Goal: Navigation & Orientation: Understand site structure

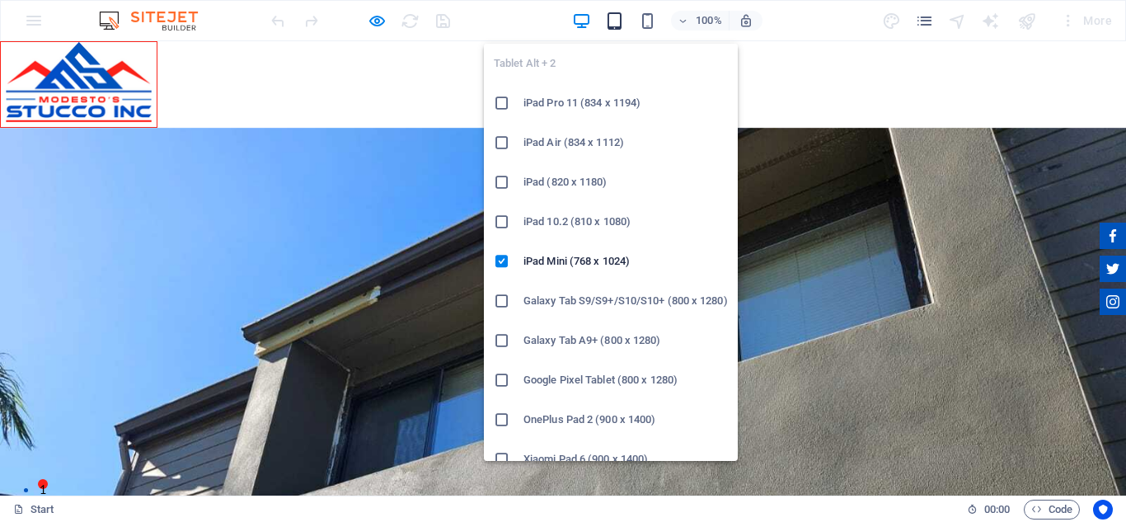
click at [613, 18] on icon "button" at bounding box center [614, 21] width 19 height 19
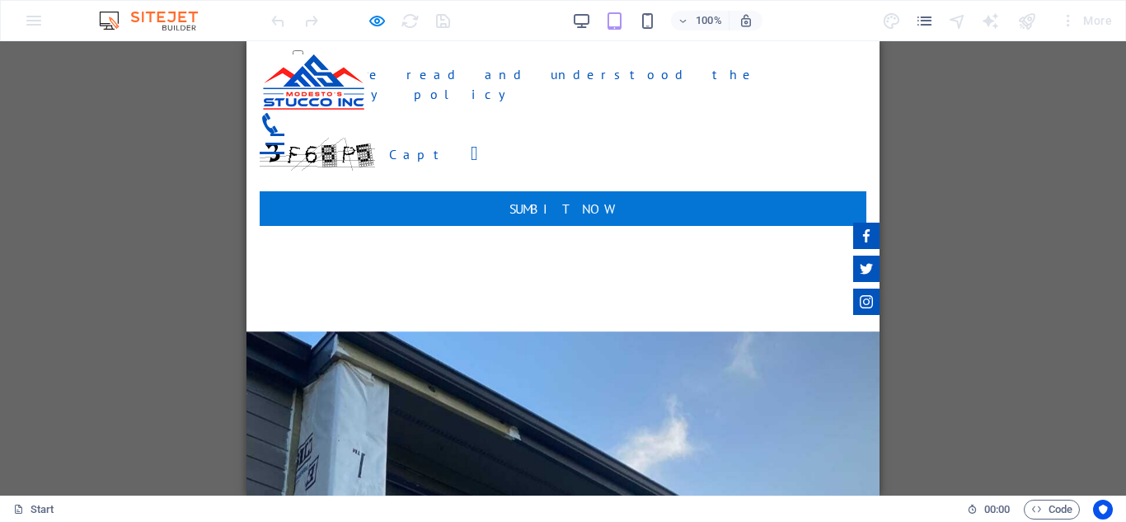
scroll to position [3051, 0]
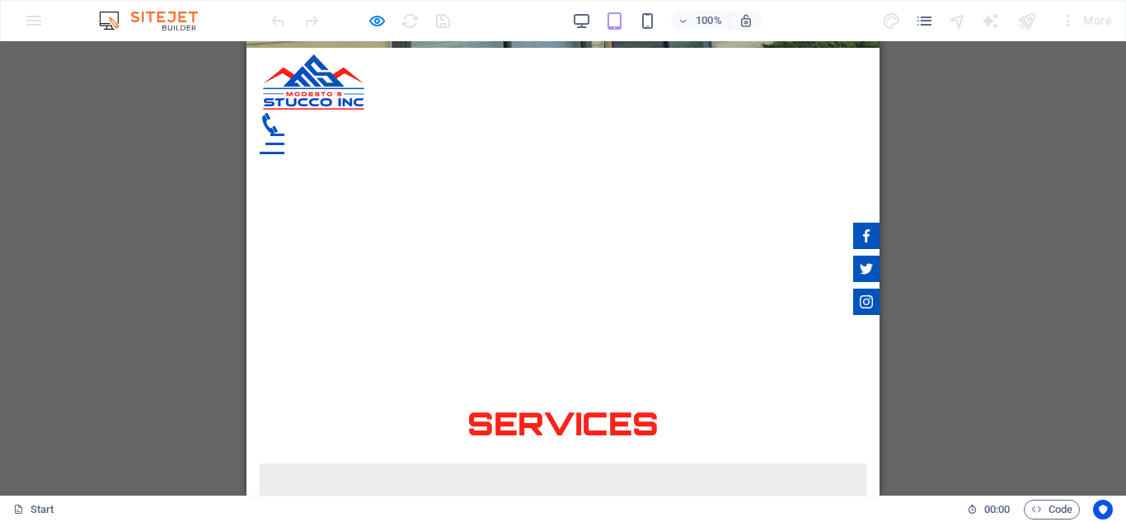
scroll to position [3736, 0]
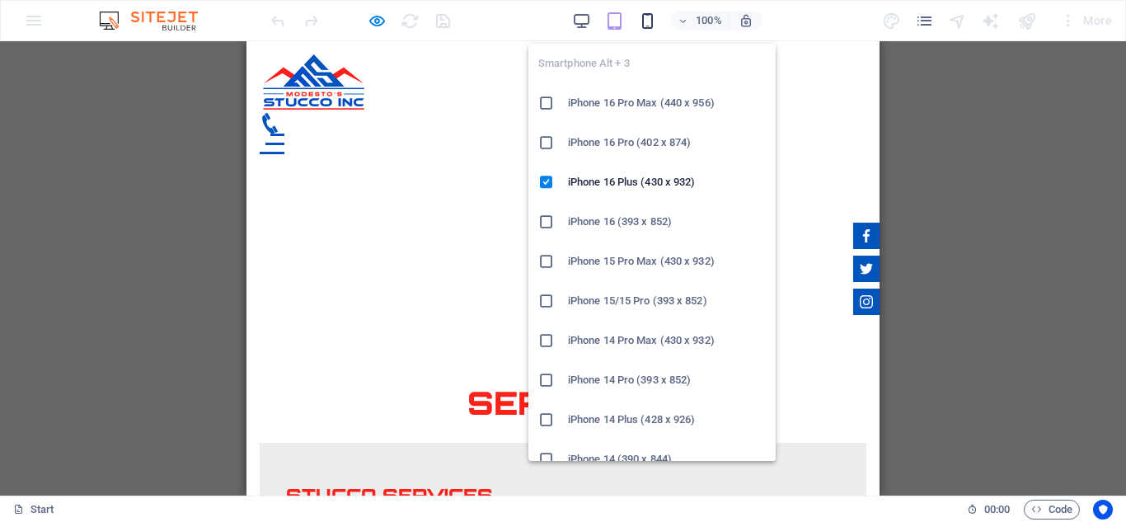
click at [654, 26] on icon "button" at bounding box center [647, 21] width 19 height 19
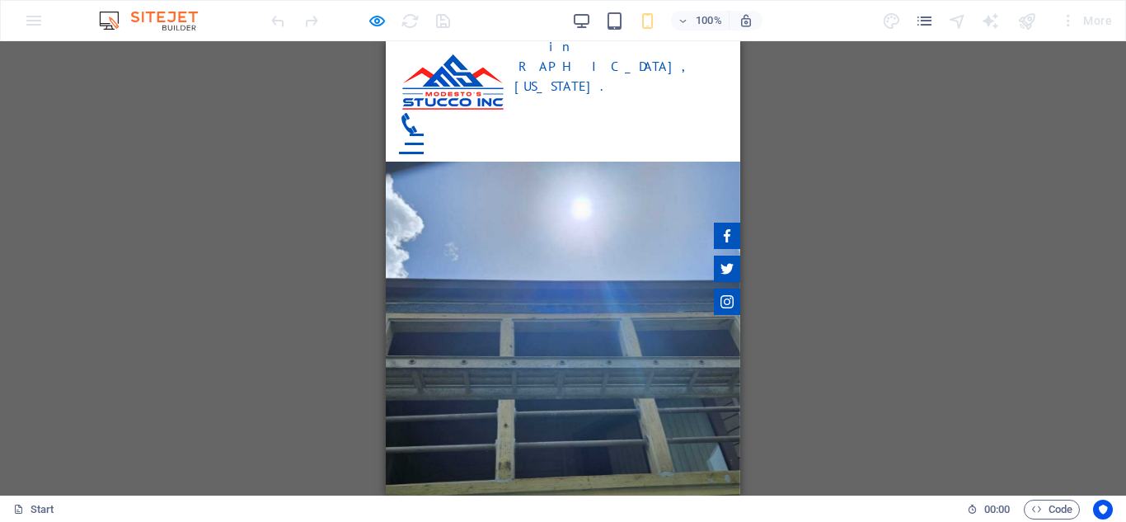
scroll to position [2704, 0]
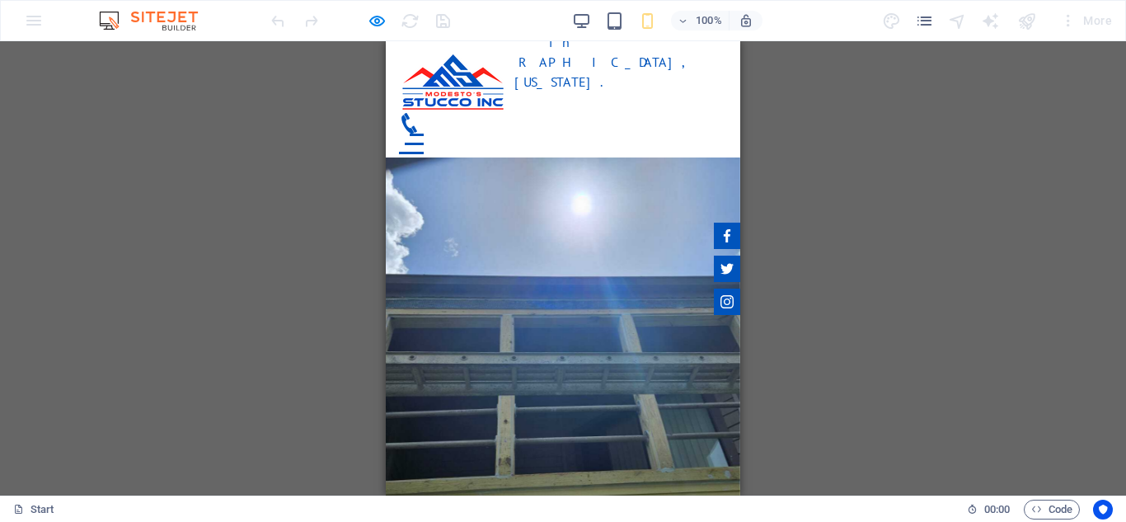
click at [424, 134] on div at bounding box center [411, 144] width 25 height 21
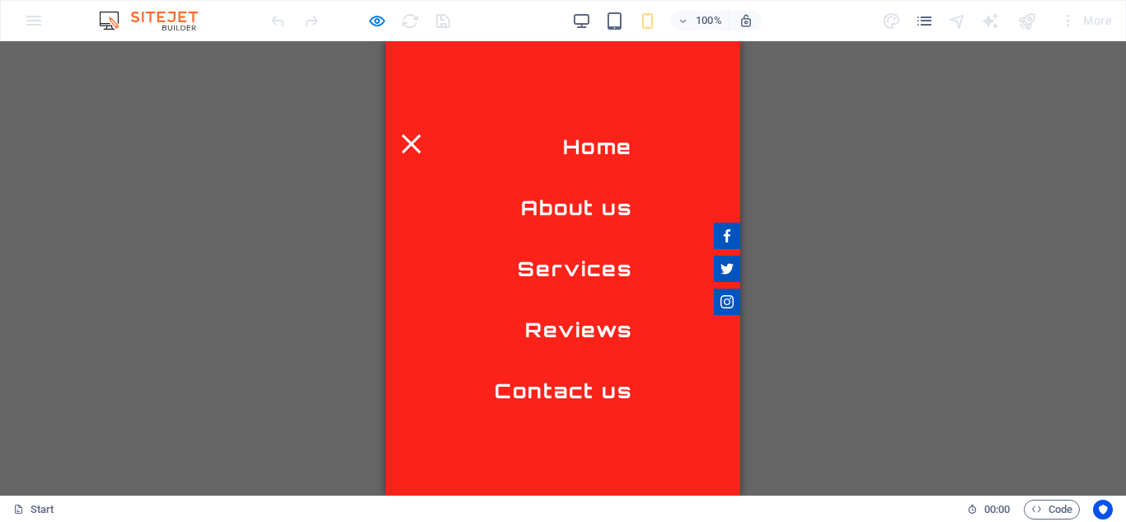
click at [595, 261] on link "Services" at bounding box center [575, 268] width 115 height 33
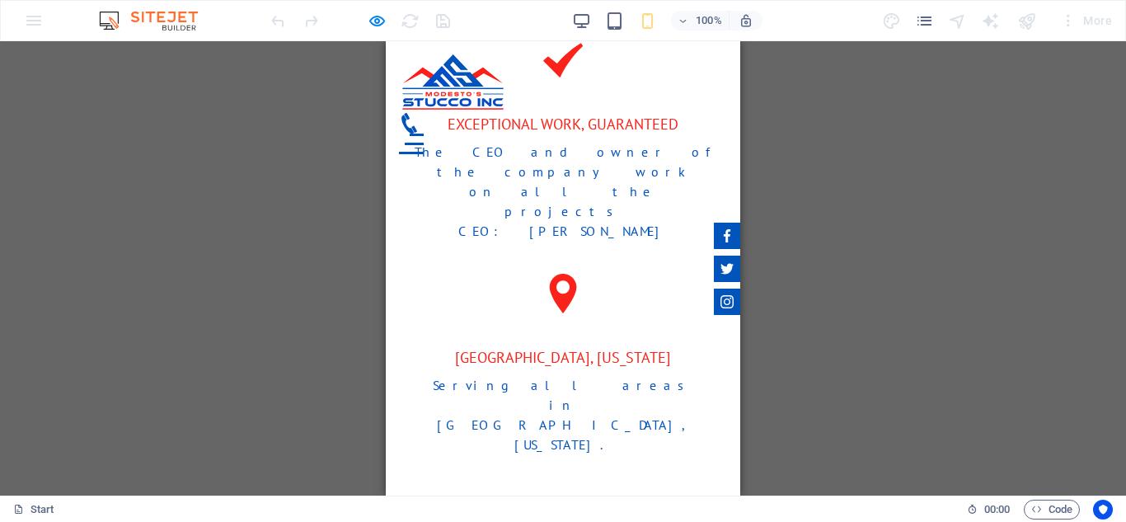
scroll to position [2337, 0]
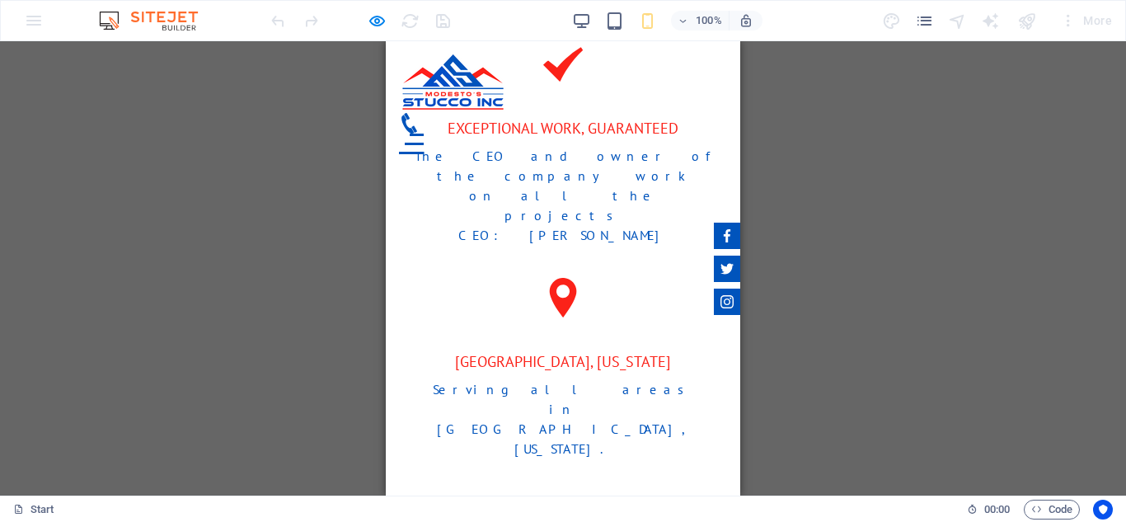
click at [424, 134] on div at bounding box center [411, 144] width 25 height 21
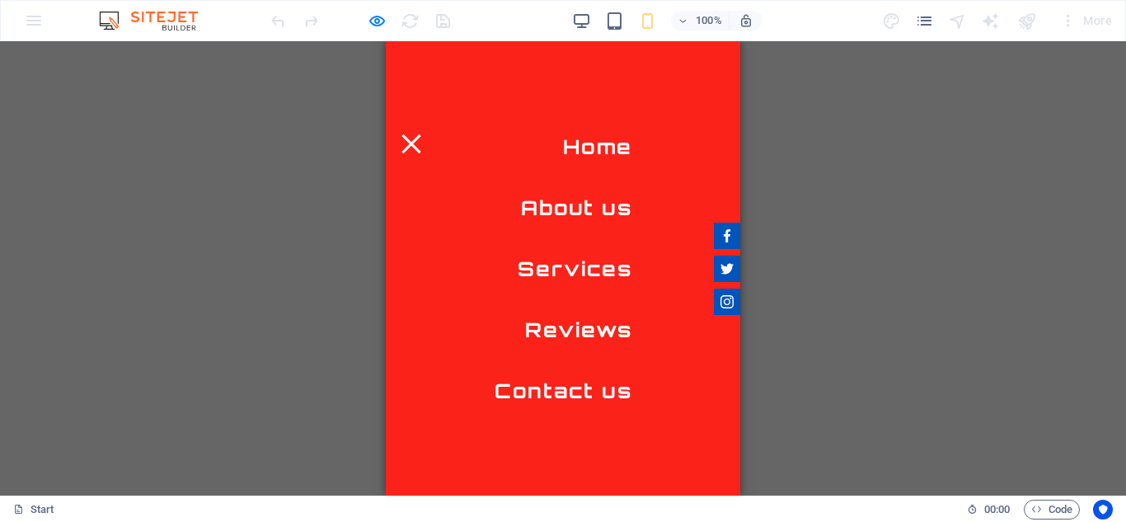
click at [585, 206] on link "About us" at bounding box center [576, 207] width 111 height 33
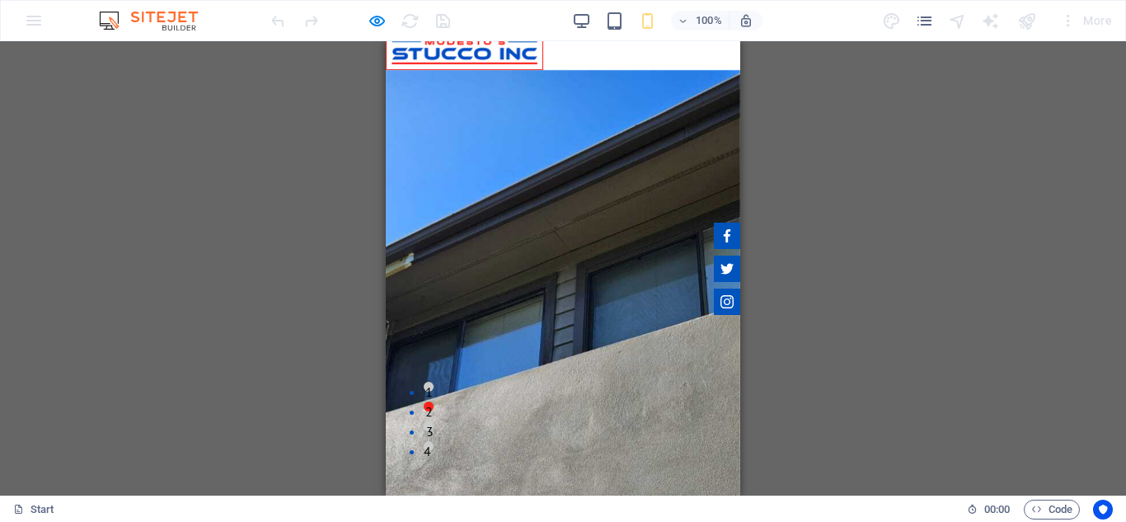
scroll to position [0, 0]
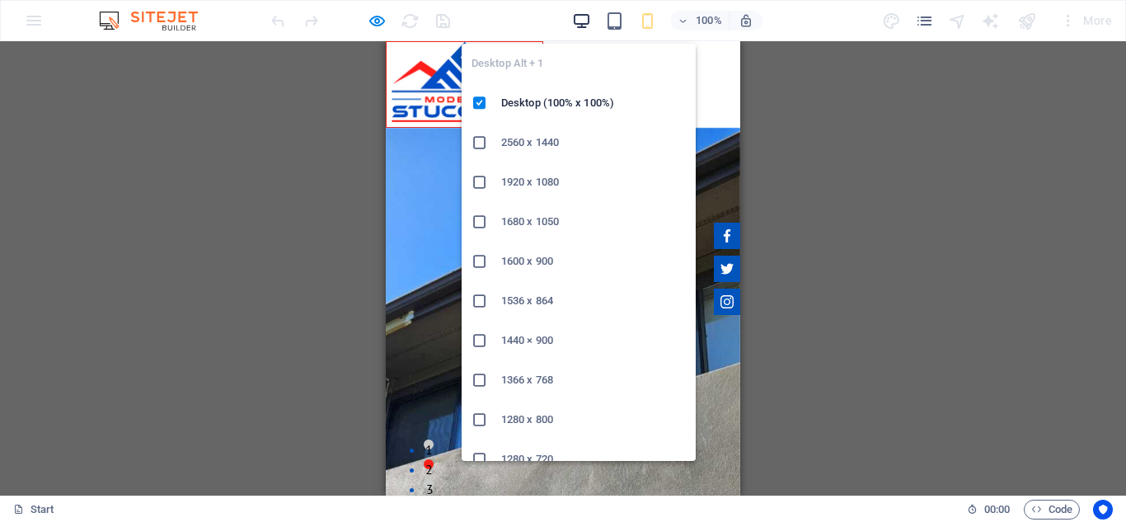
click at [578, 26] on icon "button" at bounding box center [581, 21] width 19 height 19
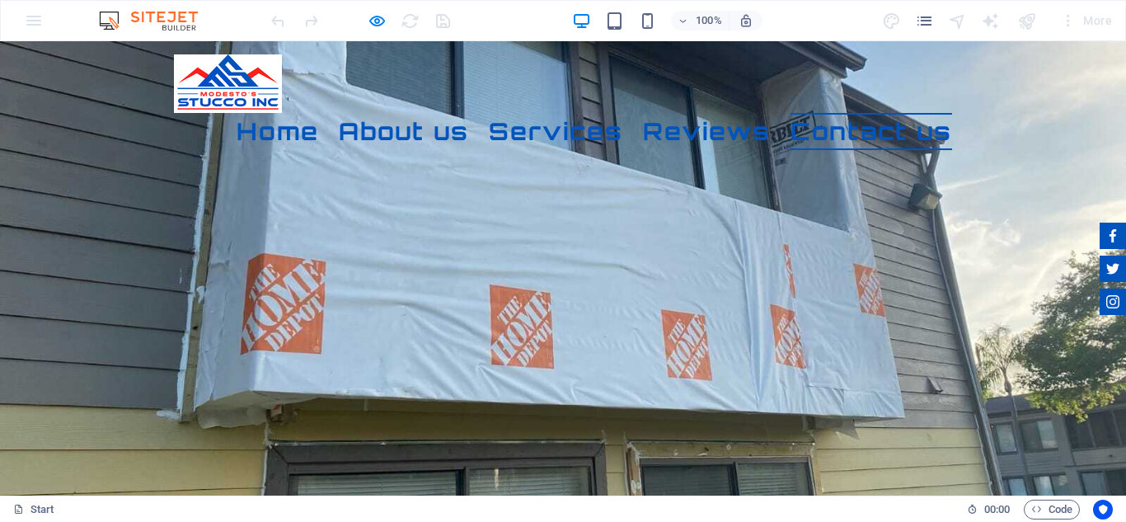
scroll to position [3405, 0]
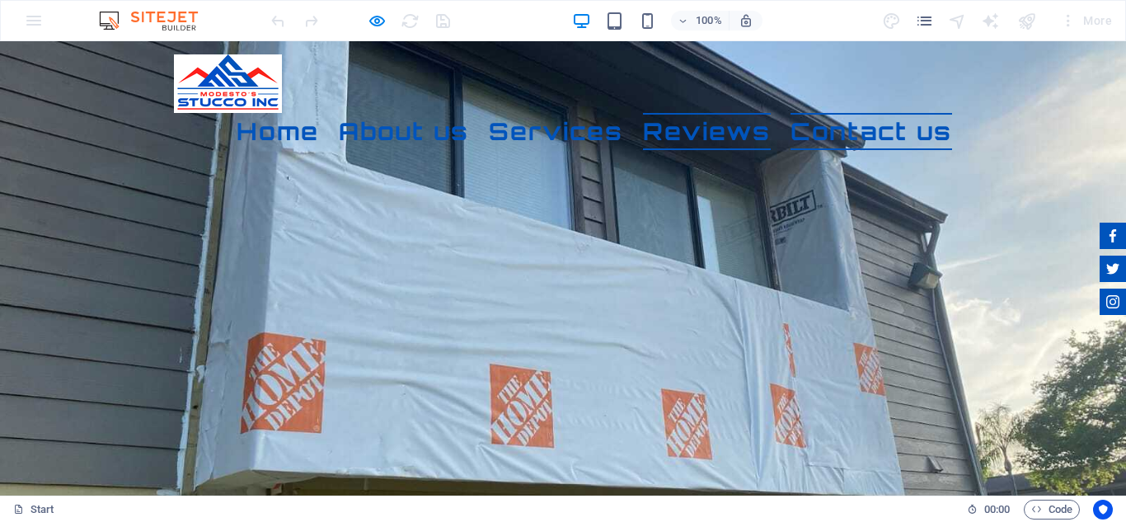
click at [643, 124] on link "Reviews" at bounding box center [707, 131] width 128 height 37
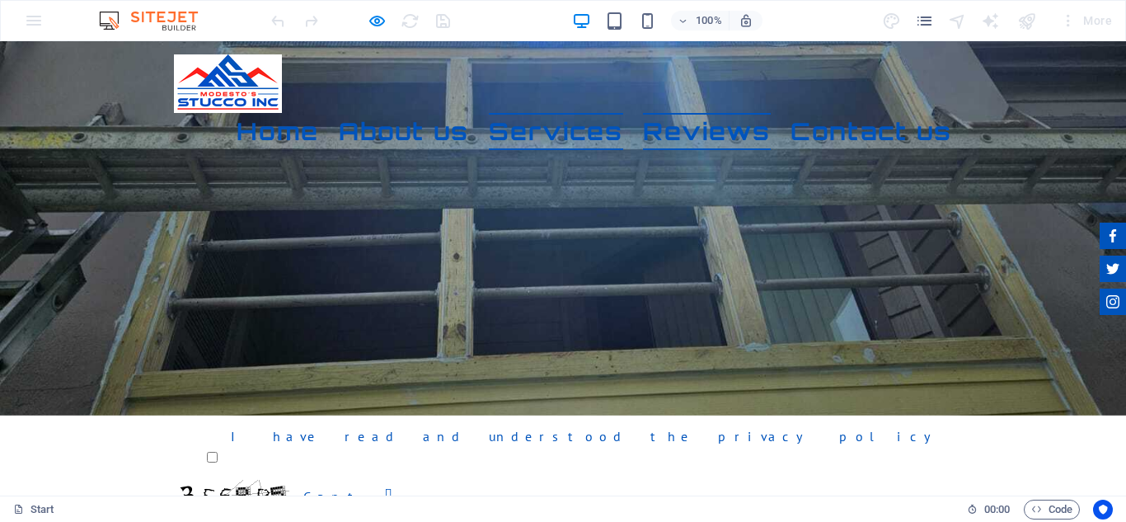
click at [501, 132] on link "Services" at bounding box center [556, 131] width 134 height 37
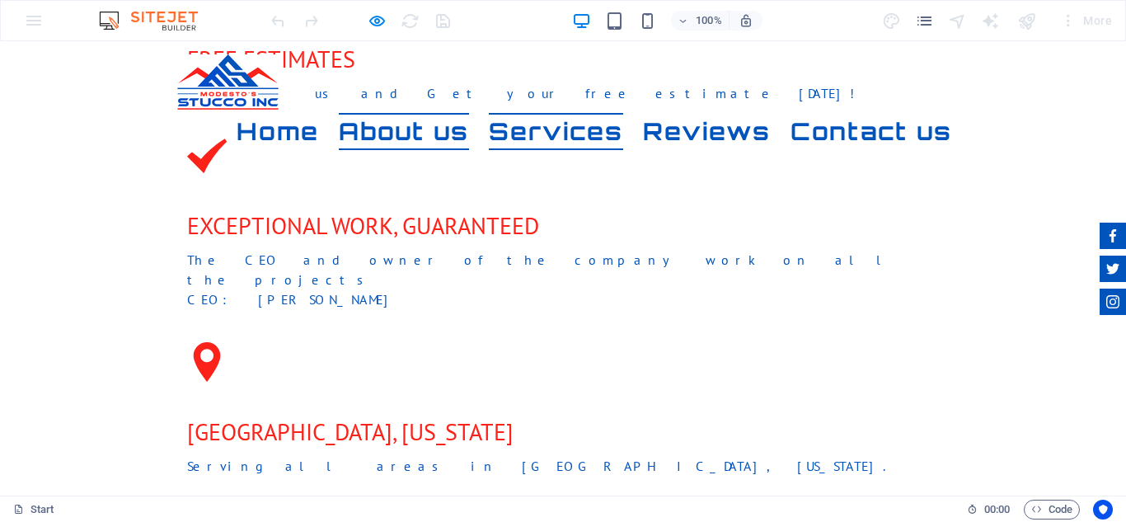
click at [367, 139] on link "About us" at bounding box center [404, 131] width 130 height 37
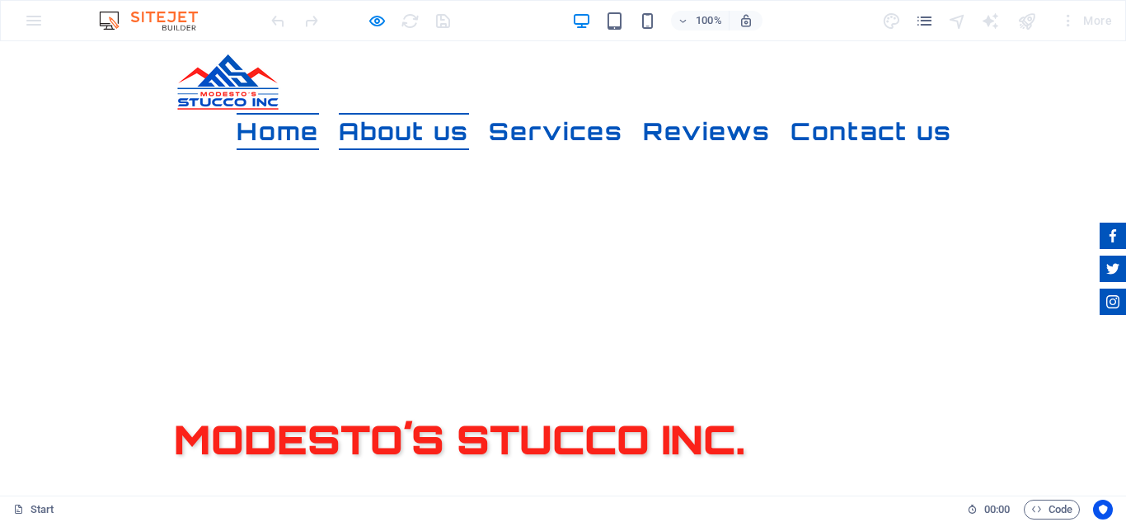
click at [237, 143] on link "Home" at bounding box center [278, 131] width 82 height 37
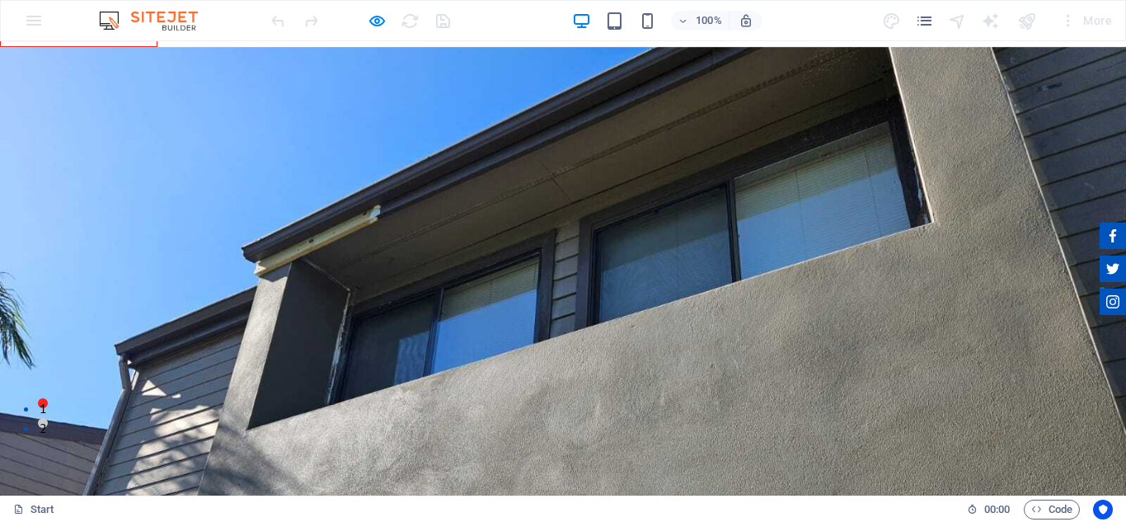
scroll to position [0, 0]
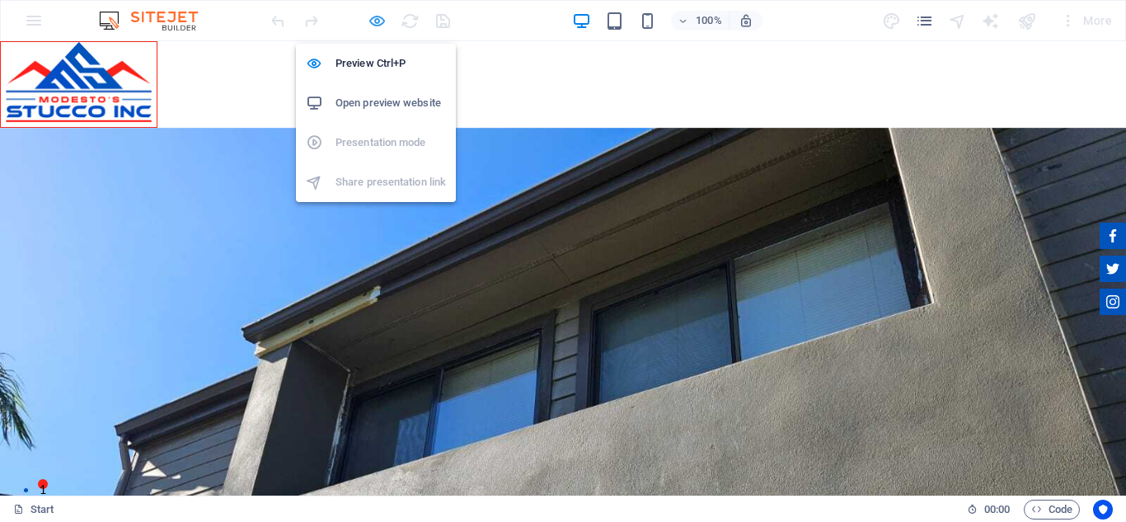
click at [374, 25] on icon "button" at bounding box center [377, 21] width 19 height 19
